Goal: Obtain resource: Download file/media

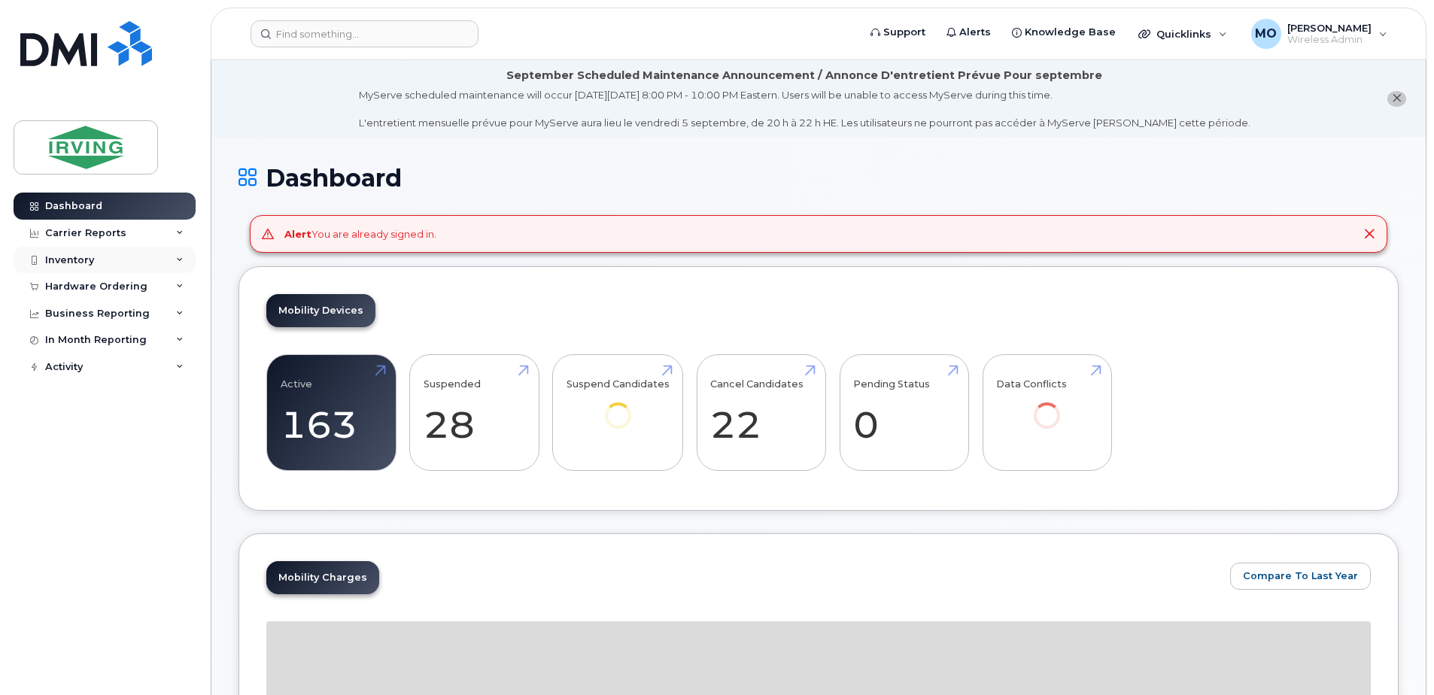
click at [67, 264] on div "Inventory" at bounding box center [69, 260] width 49 height 12
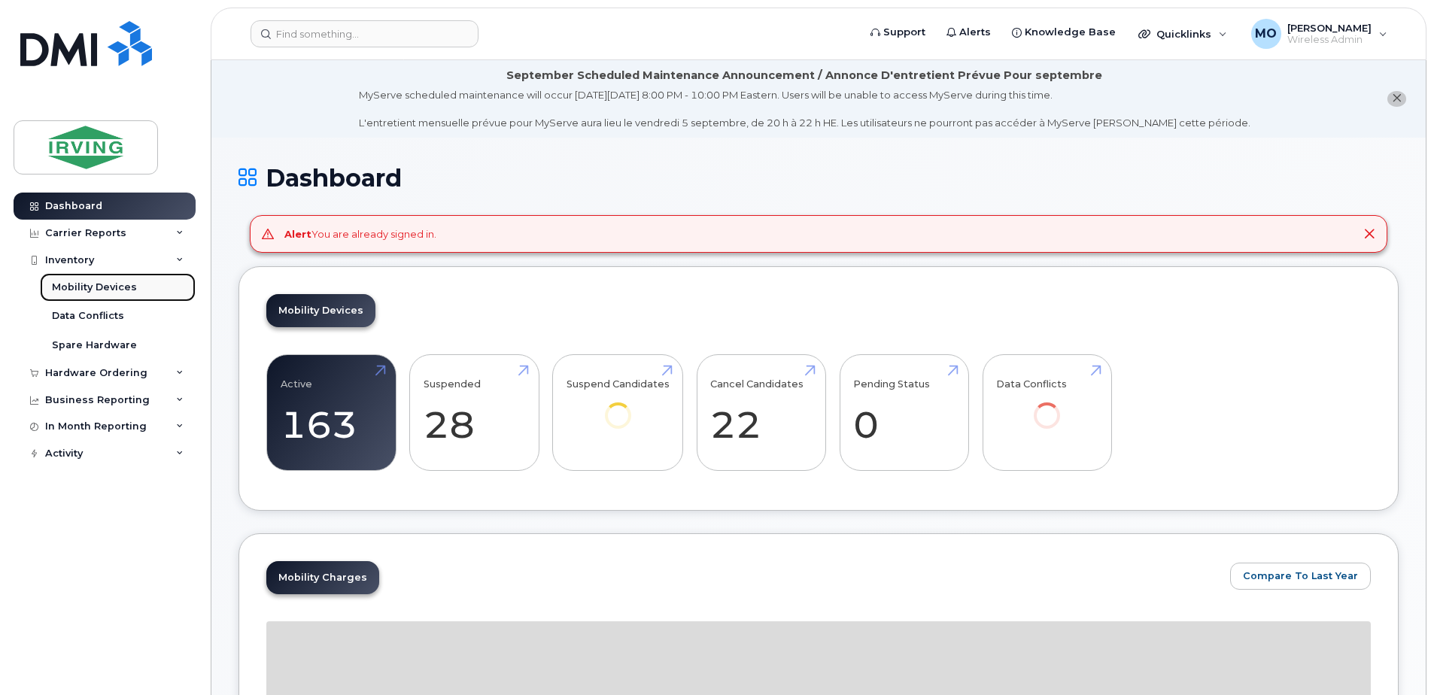
click at [97, 291] on div "Mobility Devices" at bounding box center [94, 288] width 85 height 14
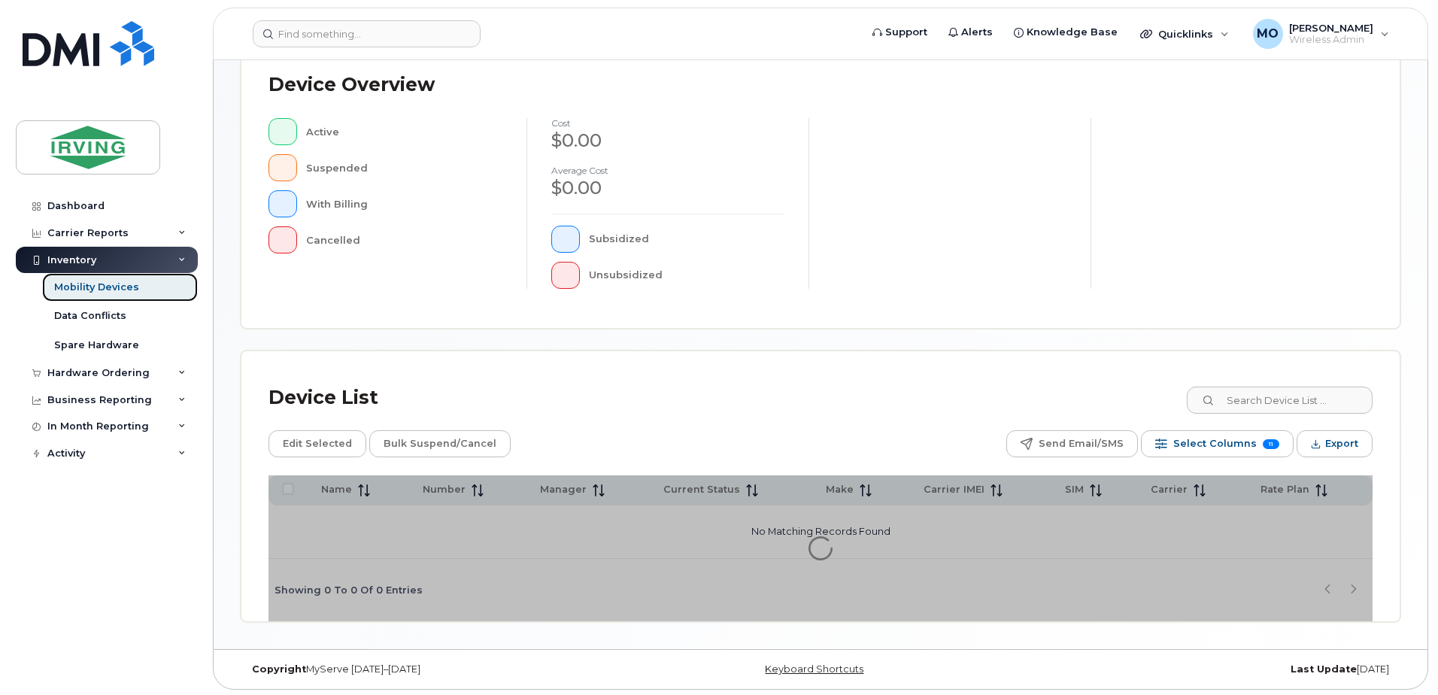
scroll to position [339, 0]
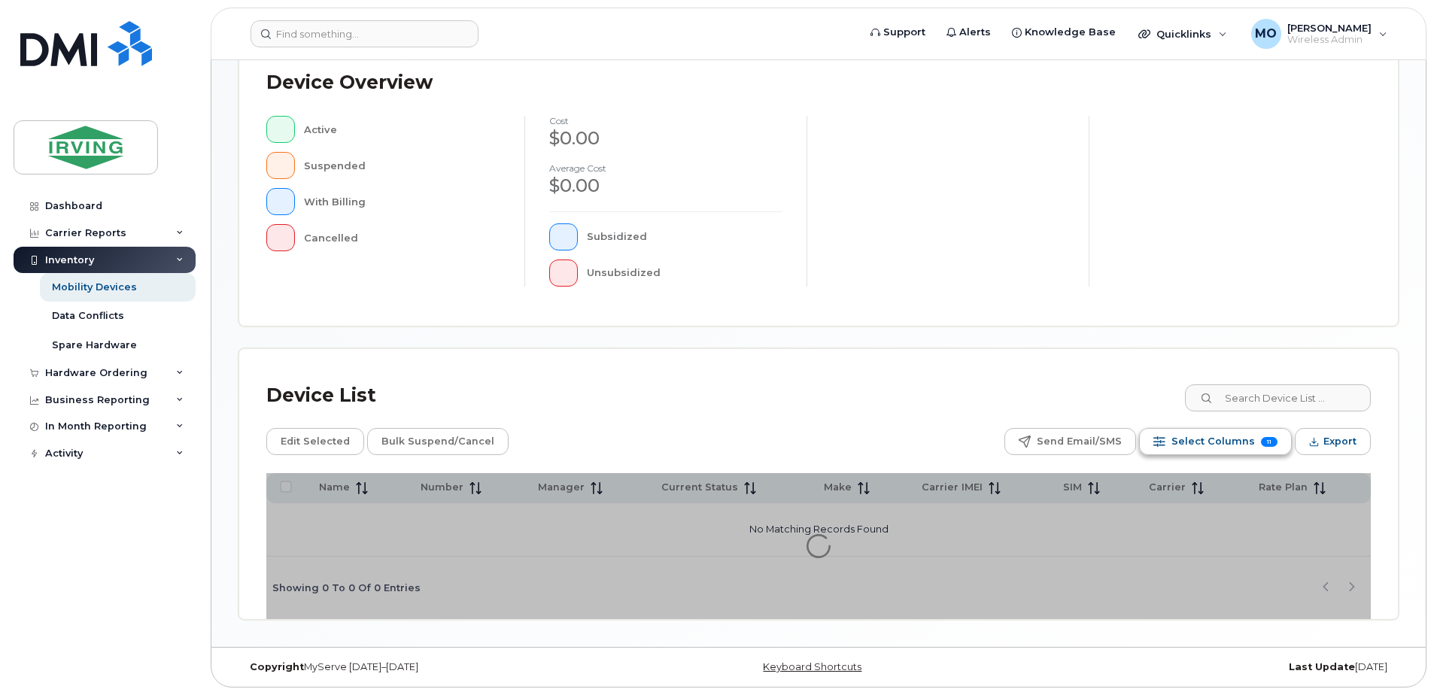
click at [1214, 452] on span "Select Columns" at bounding box center [1213, 441] width 84 height 23
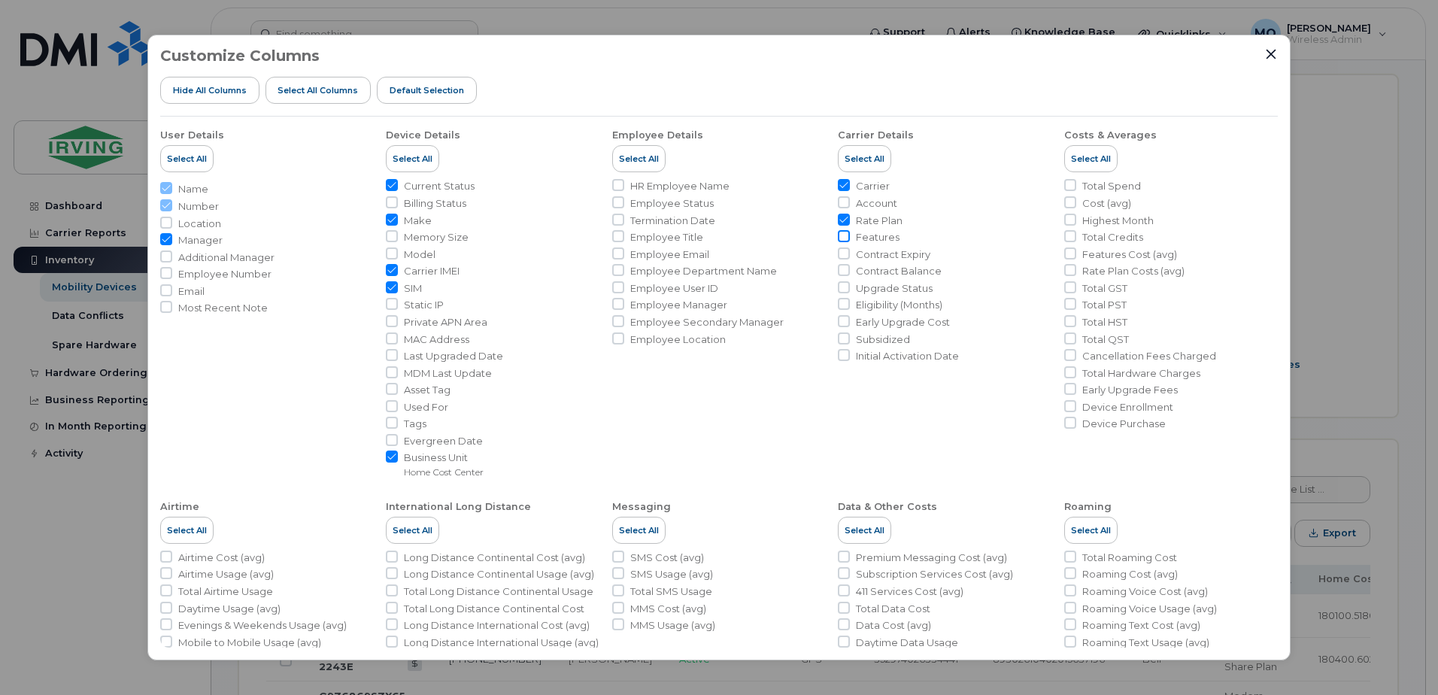
click at [847, 236] on input "Features" at bounding box center [844, 236] width 12 height 12
checkbox input "true"
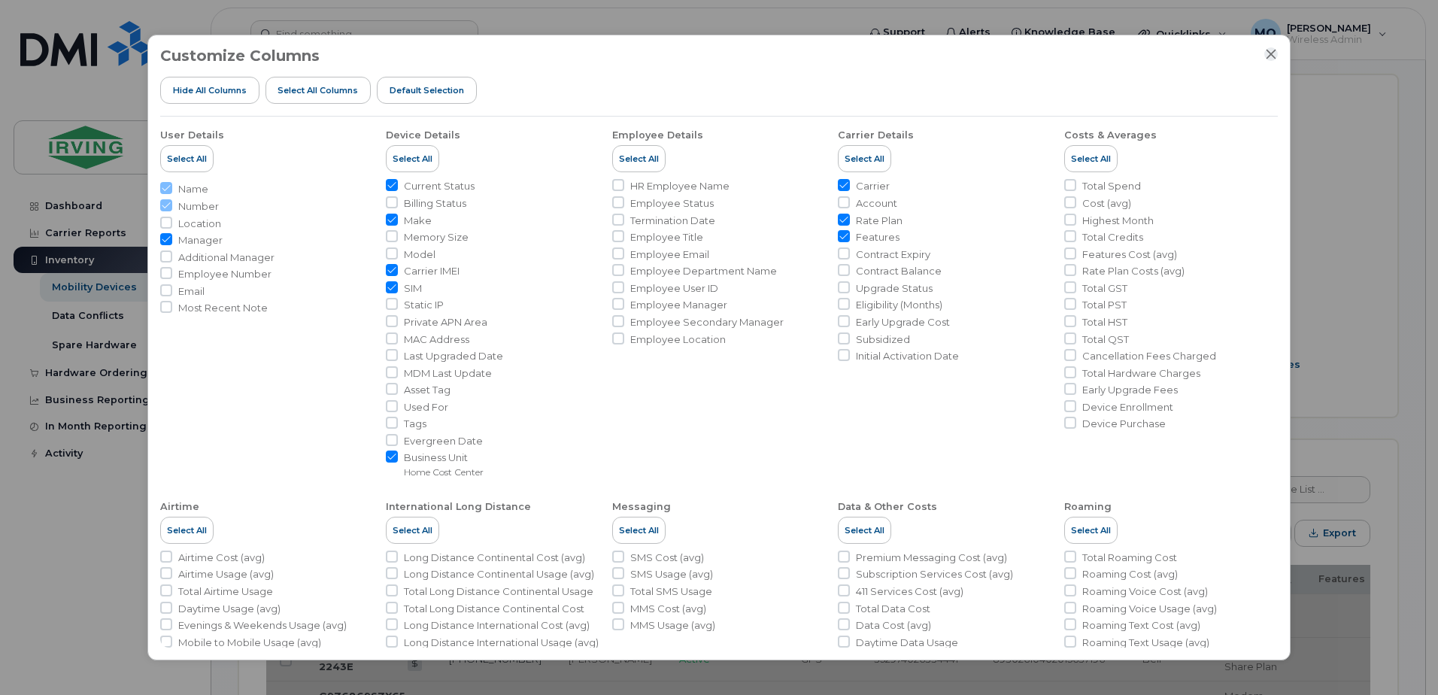
click at [1276, 51] on icon "Close" at bounding box center [1271, 54] width 12 height 12
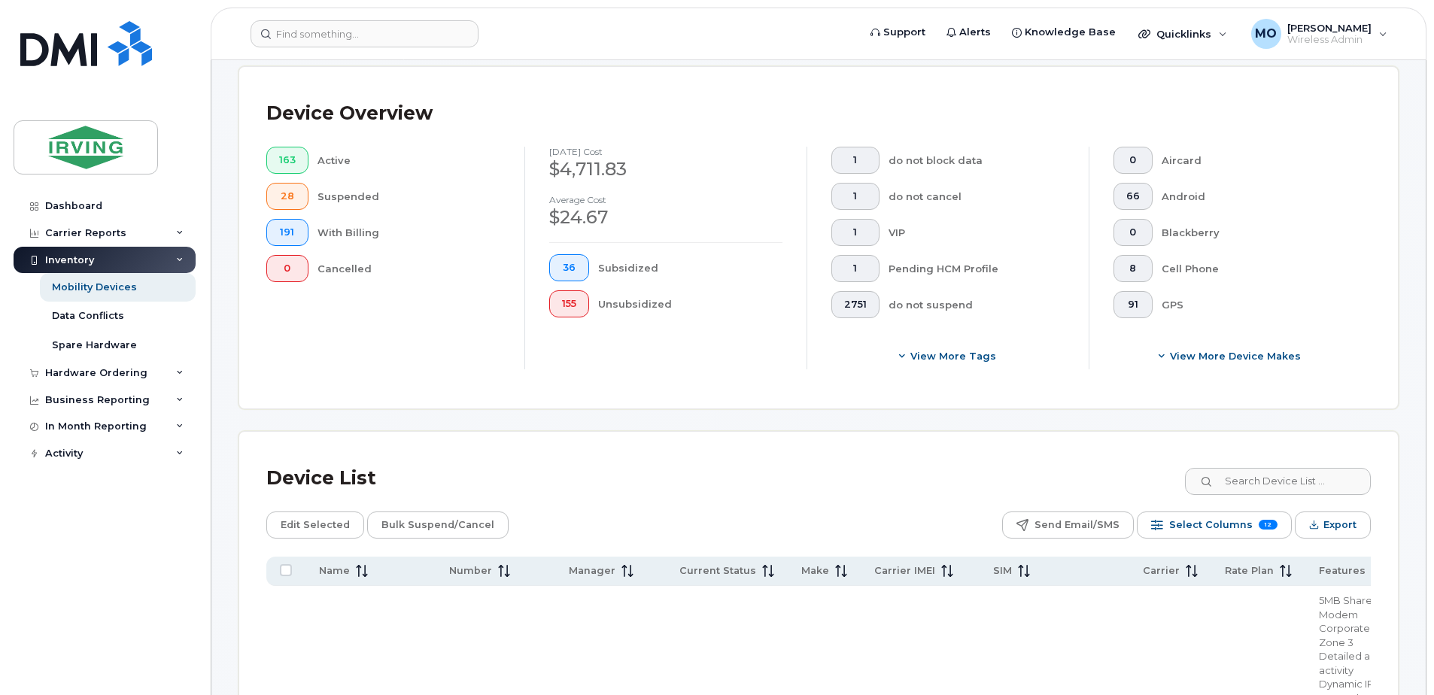
scroll to position [339, 0]
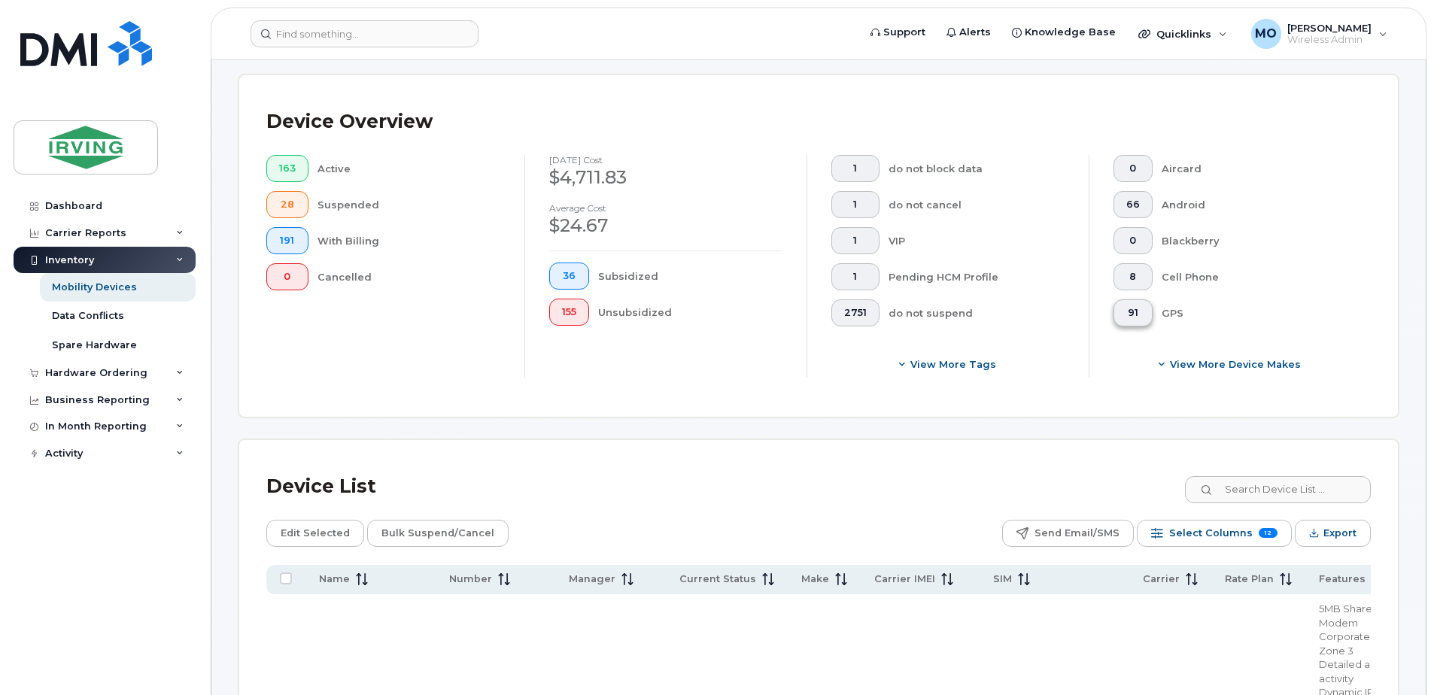
click at [1128, 310] on span "91" at bounding box center [1133, 313] width 14 height 12
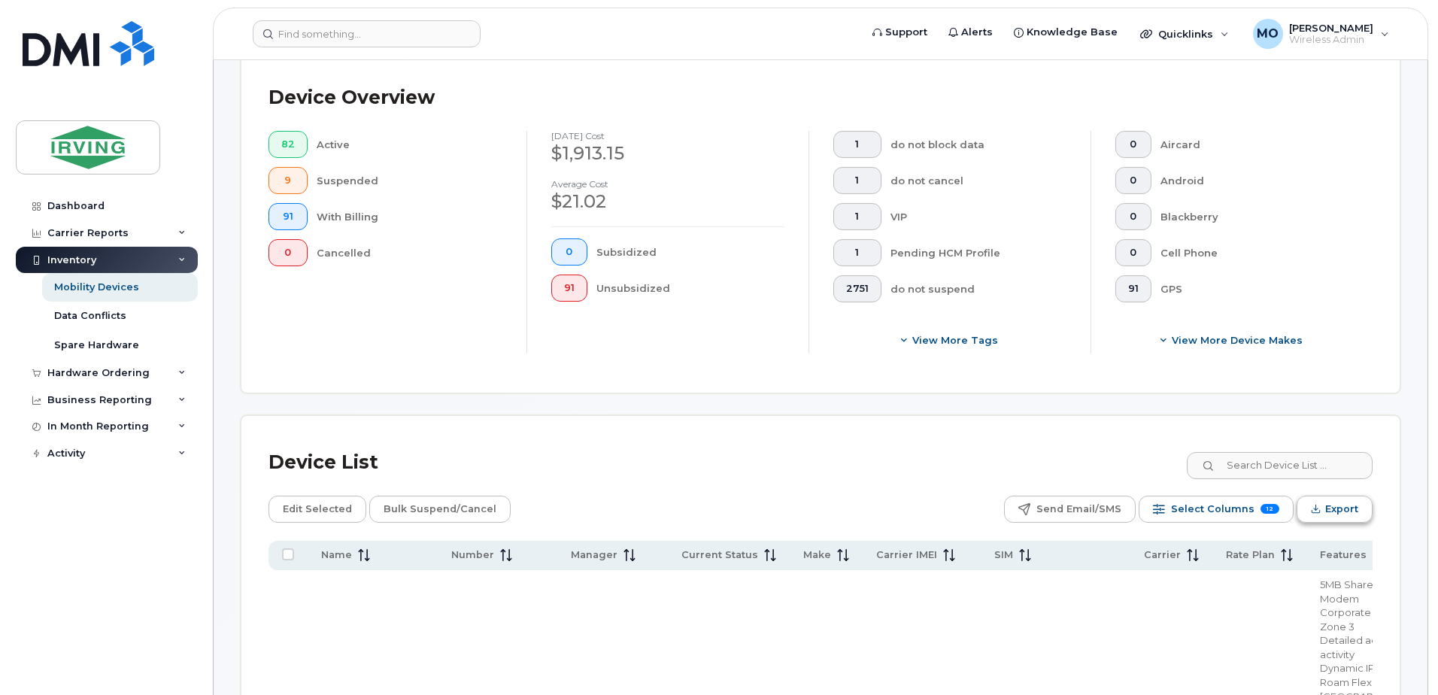
scroll to position [339, 0]
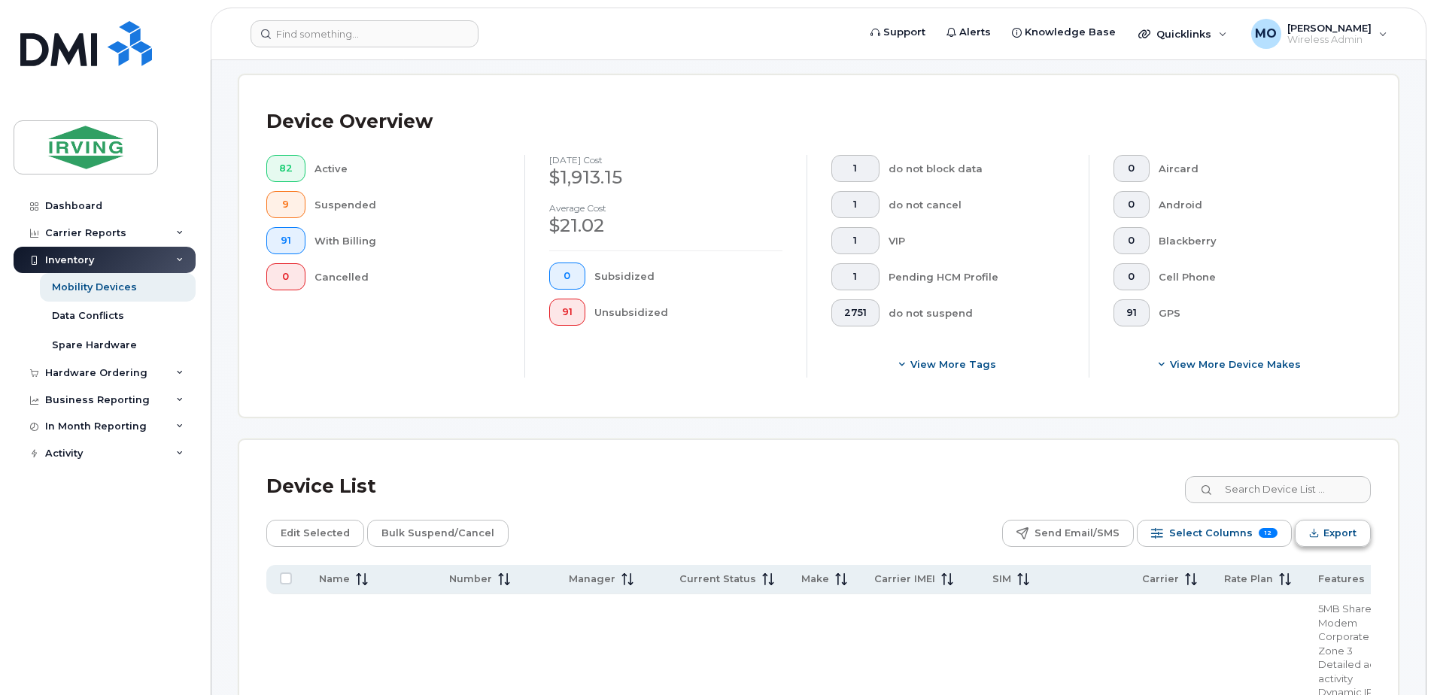
click at [1334, 536] on span "Export" at bounding box center [1339, 533] width 33 height 23
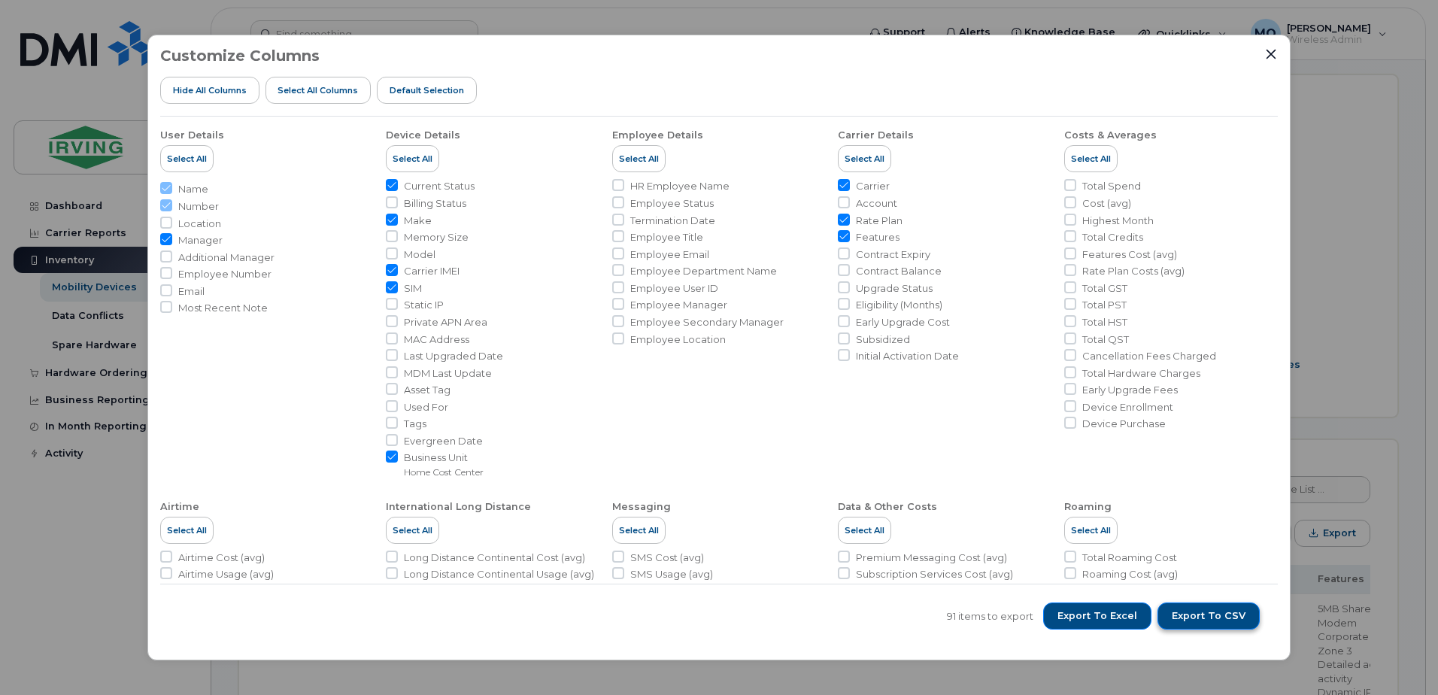
click at [1224, 614] on span "Export to CSV" at bounding box center [1209, 616] width 74 height 14
